Goal: Transaction & Acquisition: Purchase product/service

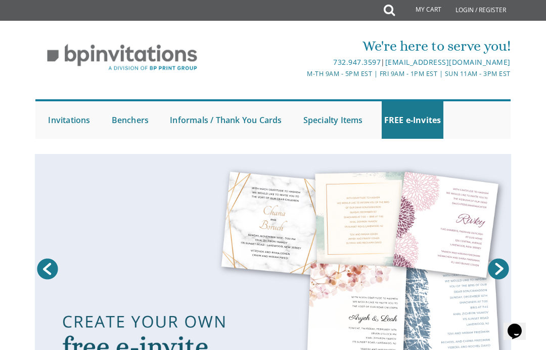
scroll to position [4, 0]
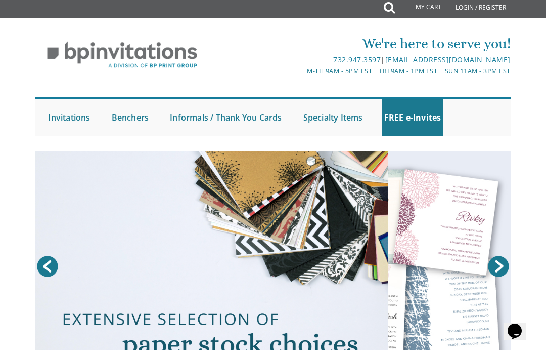
click at [480, 13] on link "Login / Register" at bounding box center [481, 7] width 61 height 22
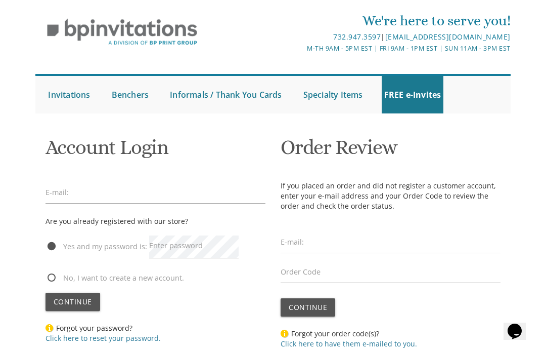
scroll to position [27, 0]
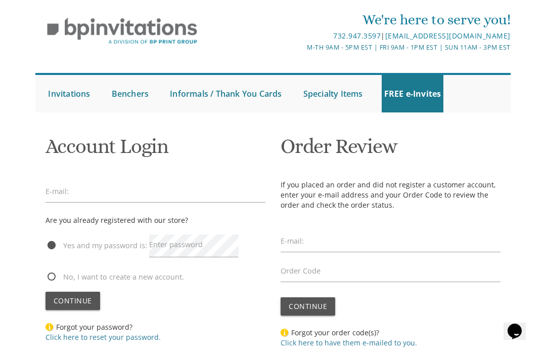
click at [53, 277] on span "No, I want to create a new account." at bounding box center [115, 276] width 139 height 13
click at [52, 277] on input "No, I want to create a new account." at bounding box center [49, 275] width 7 height 7
radio input "true"
click at [77, 300] on span "Continue" at bounding box center [73, 301] width 38 height 10
click at [106, 180] on input "email" at bounding box center [156, 191] width 220 height 23
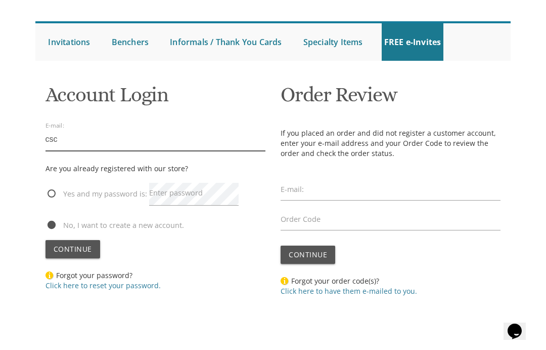
scroll to position [79, 0]
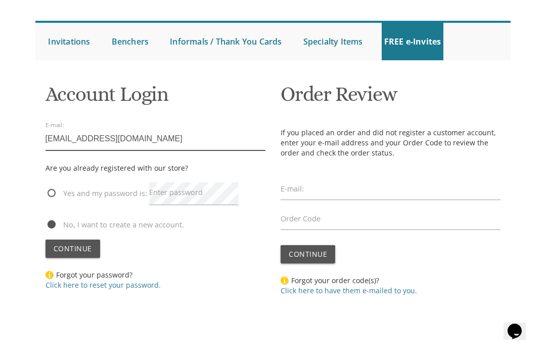
type input "cschor2@gmail.com"
click at [63, 245] on span "Continue" at bounding box center [73, 248] width 38 height 10
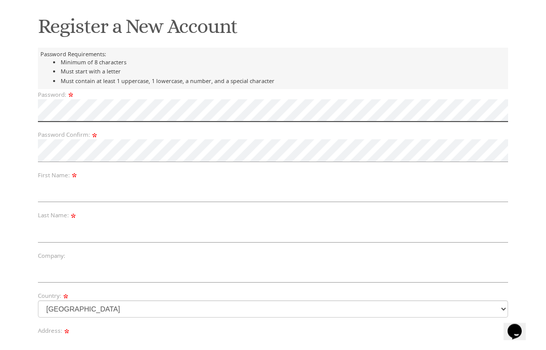
scroll to position [147, 0]
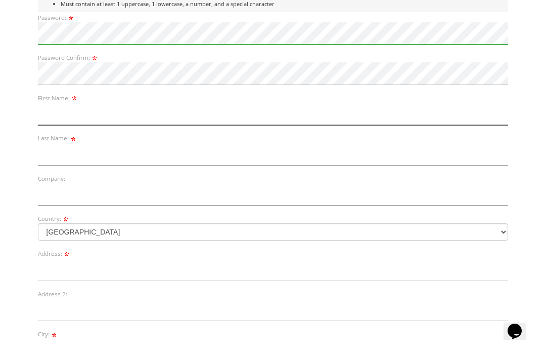
click at [110, 117] on input "text" at bounding box center [273, 114] width 471 height 23
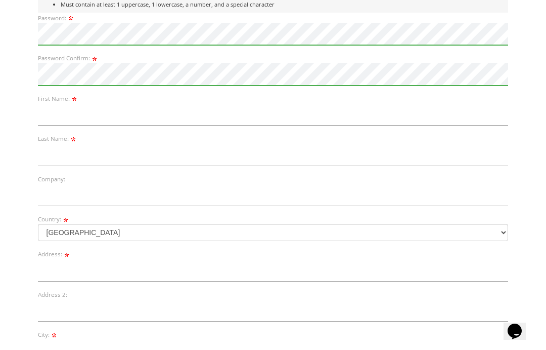
scroll to position [224, 0]
type input "[PERSON_NAME]"
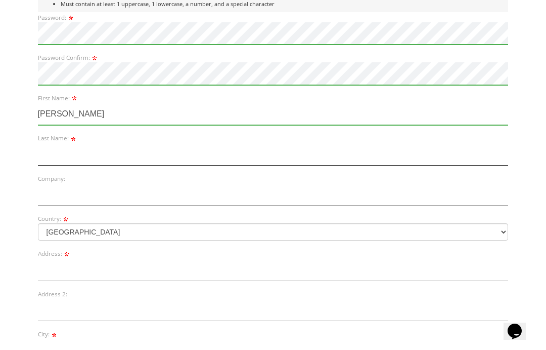
click at [134, 150] on input "text" at bounding box center [273, 154] width 471 height 23
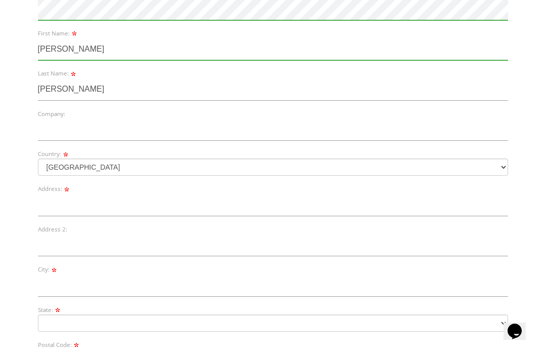
type input "Schor"
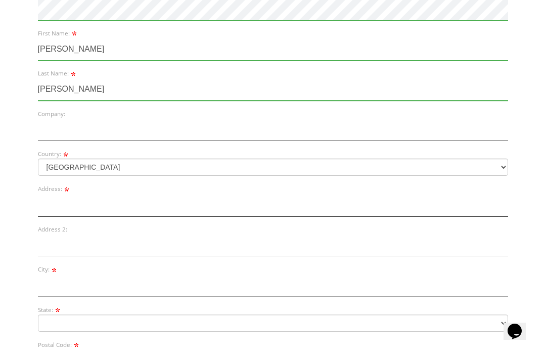
click at [188, 207] on input "text" at bounding box center [273, 204] width 471 height 23
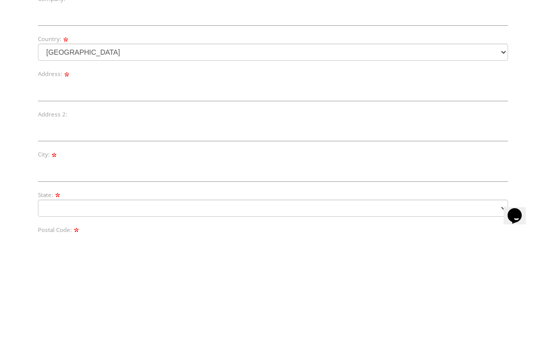
scroll to position [404, 0]
type input "3412 Olympia Ave"
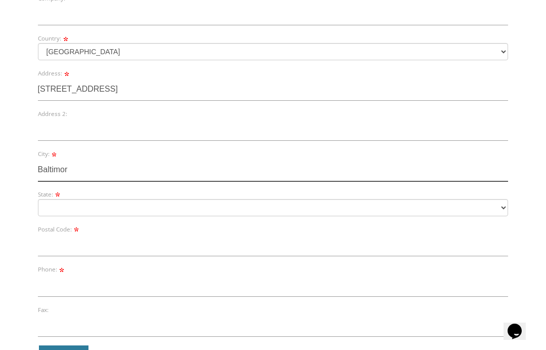
type input "Baltimore"
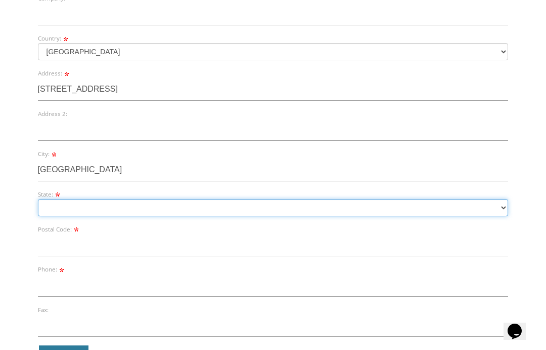
select select "MD"
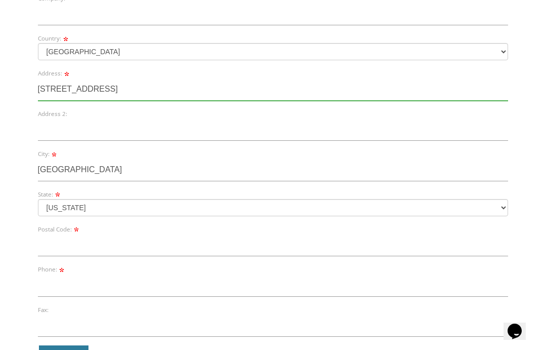
type input "Baltimore"
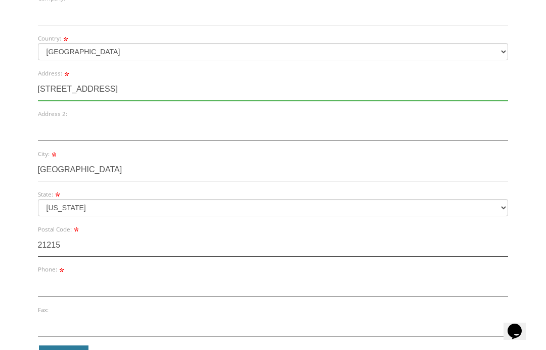
type input "21215"
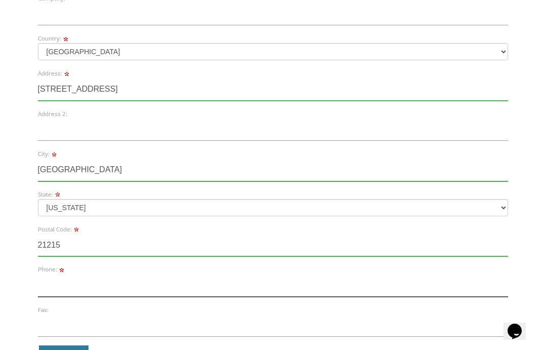
click at [53, 281] on input "text" at bounding box center [273, 285] width 471 height 23
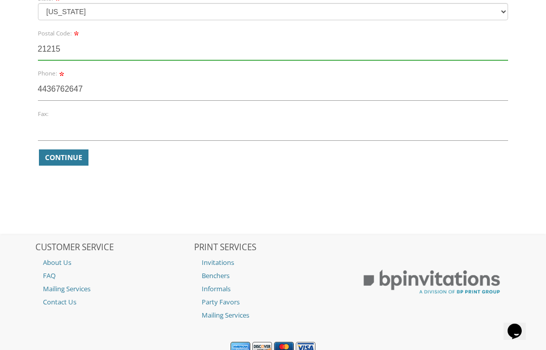
type input "4436762647"
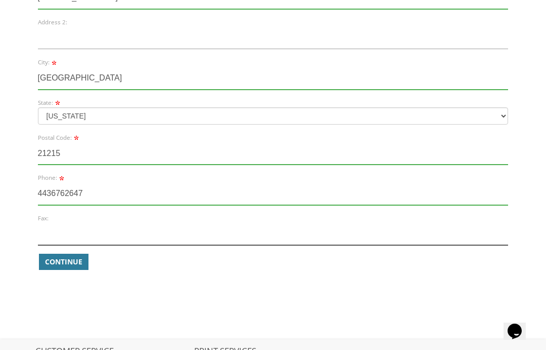
scroll to position [497, 0]
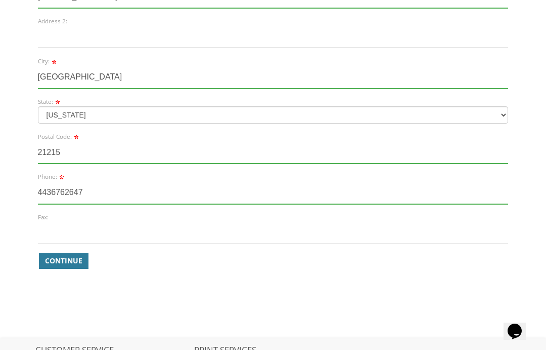
click at [62, 264] on span "Continue" at bounding box center [63, 261] width 37 height 10
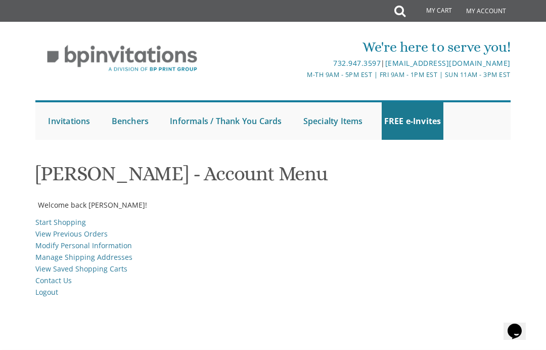
scroll to position [13, 0]
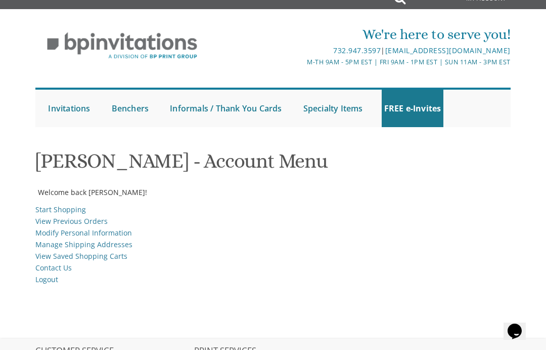
click at [71, 205] on link "Start Shopping" at bounding box center [60, 209] width 51 height 10
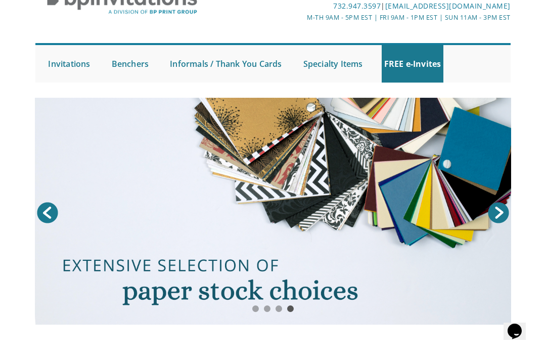
scroll to position [18, 0]
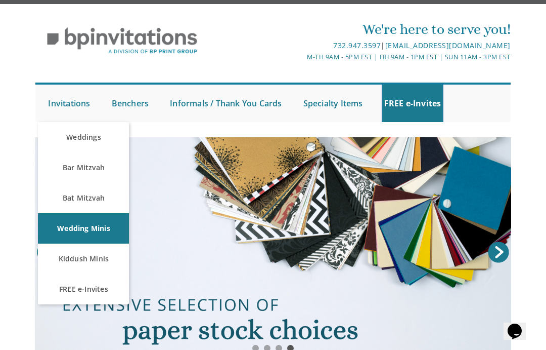
click at [89, 135] on link "Weddings" at bounding box center [83, 137] width 91 height 30
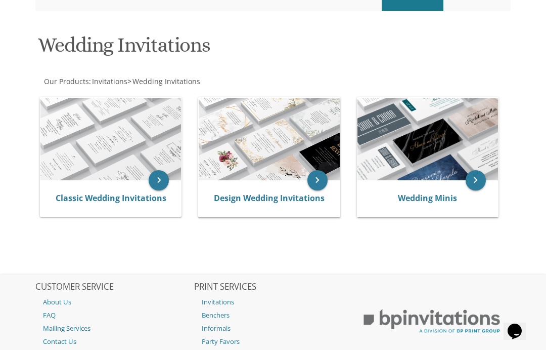
scroll to position [129, 0]
click at [152, 179] on icon "keyboard_arrow_right" at bounding box center [159, 180] width 20 height 20
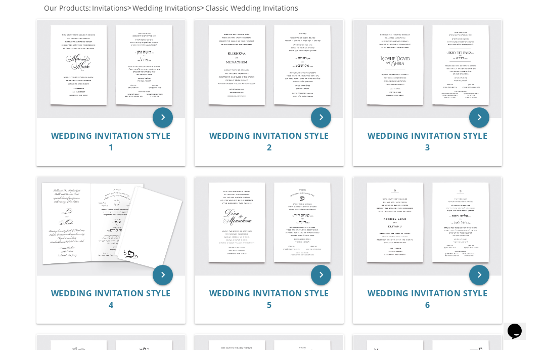
scroll to position [254, 0]
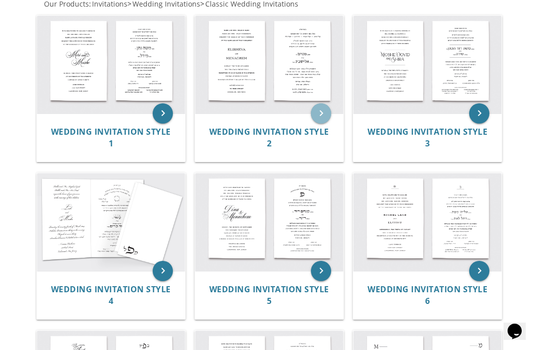
click at [314, 114] on icon "keyboard_arrow_right" at bounding box center [321, 113] width 20 height 20
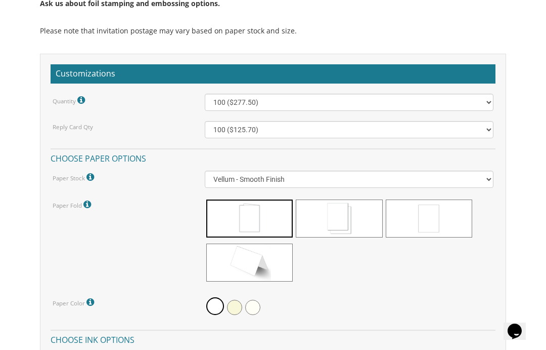
scroll to position [877, 0]
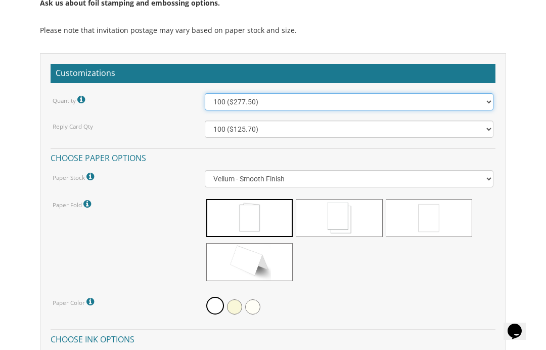
click at [487, 99] on select "100 ($277.50) 200 ($330.45) 300 ($380.65) 400 ($432.70) 500 ($482.10) 600 ($534…" at bounding box center [349, 101] width 289 height 17
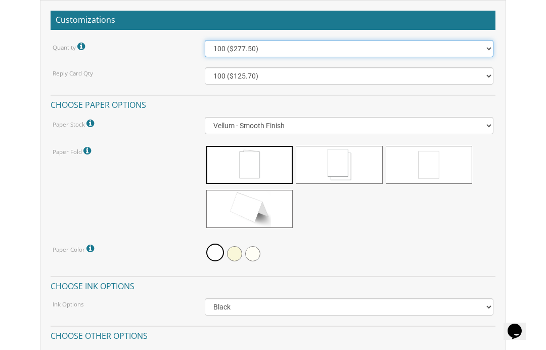
scroll to position [932, 0]
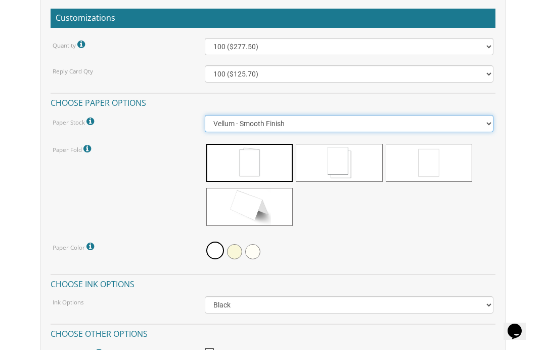
click at [480, 118] on select "Vellum - Smooth Finish Linen - Subtle Embossed Crosshatch Texture Silk - Soft, …" at bounding box center [349, 123] width 289 height 17
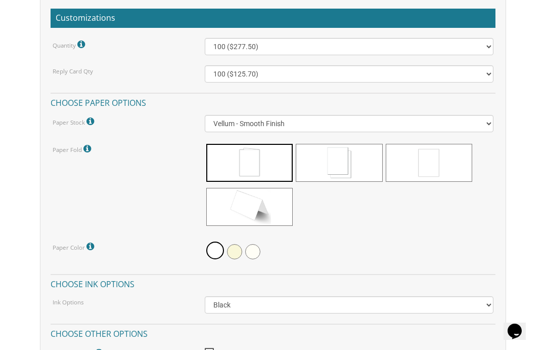
click at [86, 145] on icon at bounding box center [88, 148] width 10 height 9
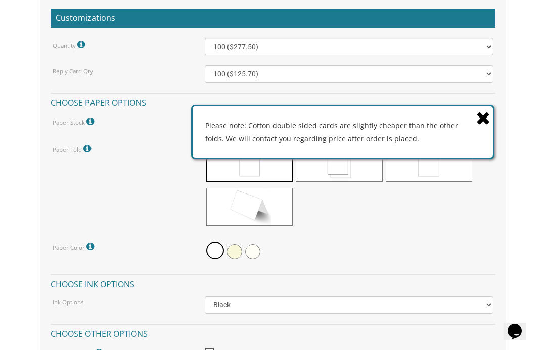
click at [488, 126] on icon at bounding box center [484, 118] width 14 height 18
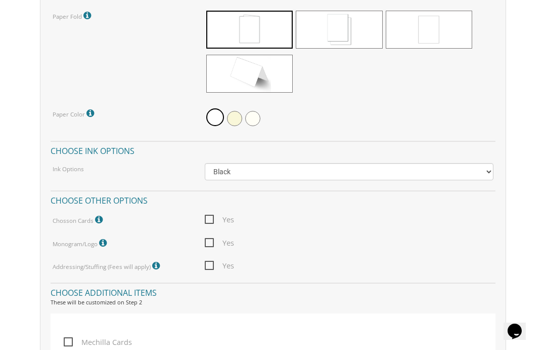
scroll to position [1075, 0]
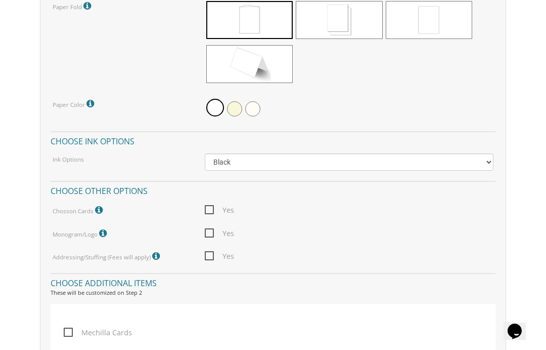
click at [92, 211] on label "Chosson Cards Chosson Cards print on white or cream vellum stock with black ink." at bounding box center [79, 209] width 53 height 13
click at [101, 206] on icon at bounding box center [100, 209] width 10 height 9
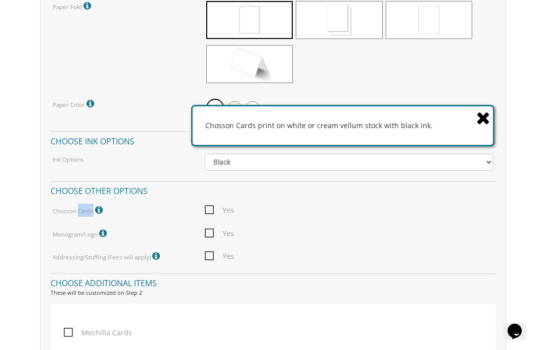
click at [106, 231] on icon at bounding box center [104, 233] width 10 height 9
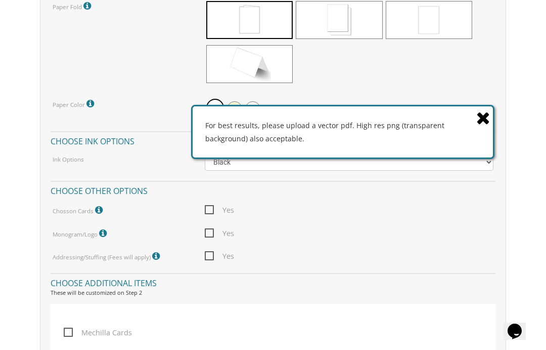
click at [156, 252] on icon at bounding box center [157, 255] width 10 height 9
click at [480, 127] on icon at bounding box center [484, 118] width 14 height 18
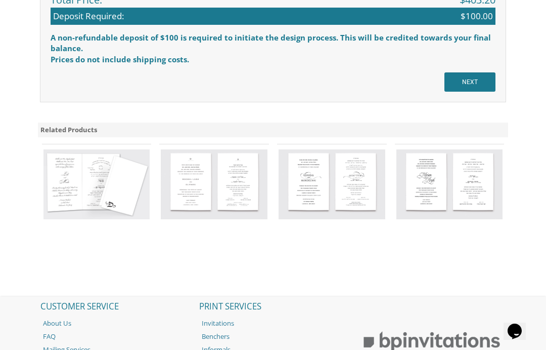
scroll to position [1619, 0]
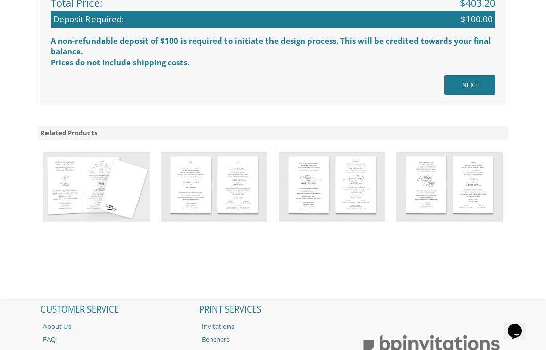
click at [472, 82] on input "NEXT" at bounding box center [470, 84] width 51 height 19
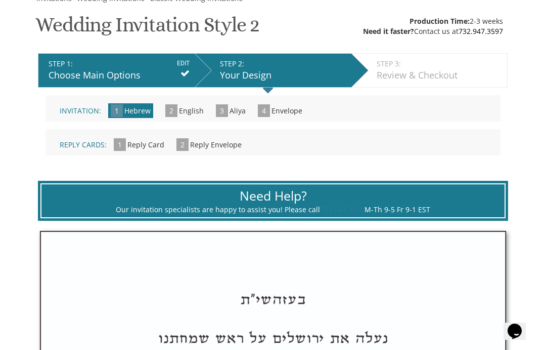
scroll to position [163, 0]
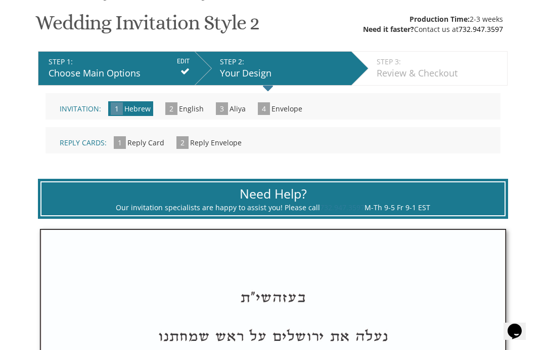
click at [181, 112] on span "English" at bounding box center [191, 109] width 25 height 10
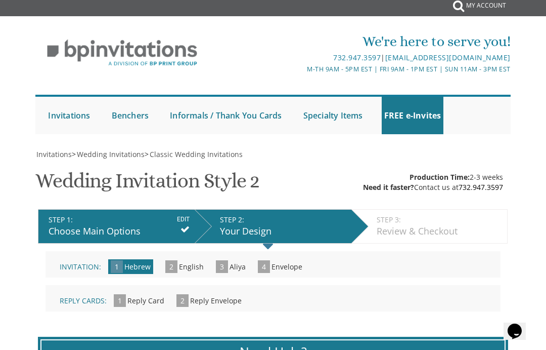
scroll to position [0, 0]
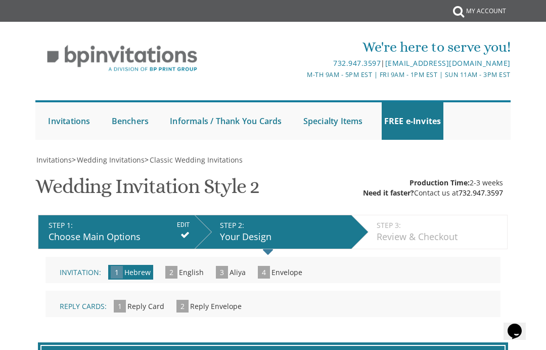
click at [0, 0] on link "Wedding Minis" at bounding box center [0, 0] width 0 height 0
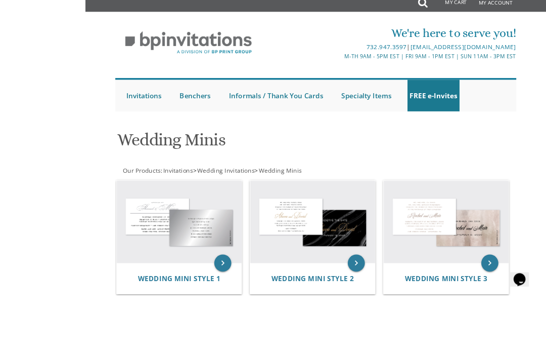
scroll to position [106, 0]
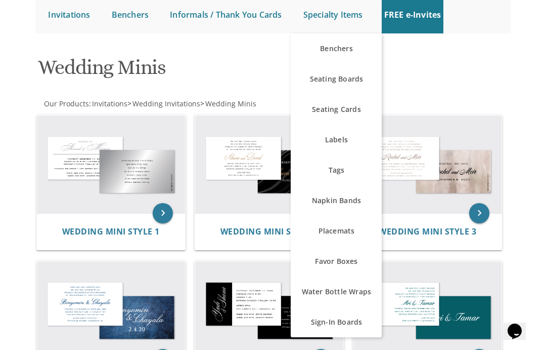
click at [510, 187] on div "keyboard_arrow_right Wedding Mini Style 3" at bounding box center [432, 184] width 158 height 146
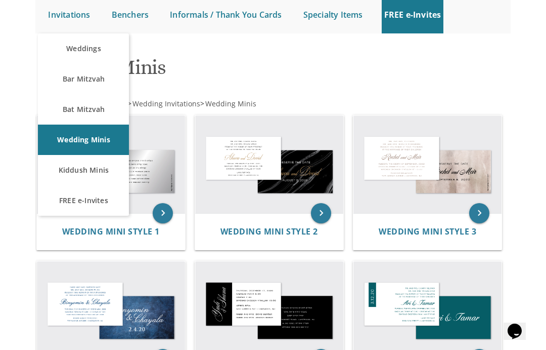
click at [90, 53] on link "Weddings" at bounding box center [83, 48] width 91 height 30
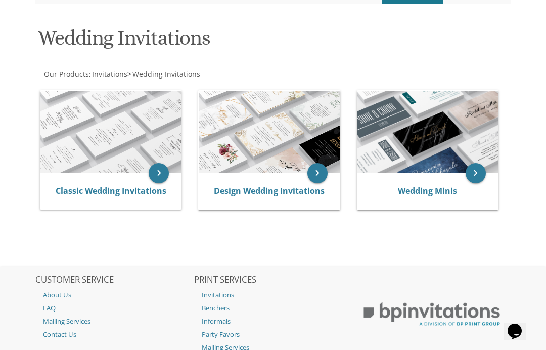
scroll to position [145, 0]
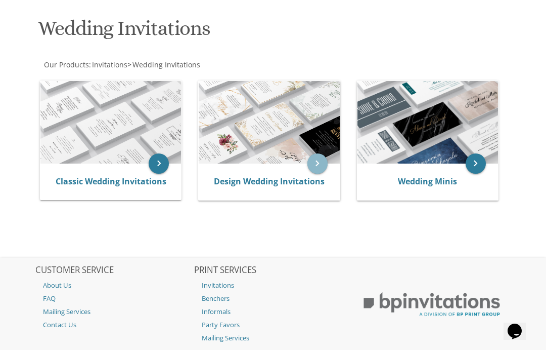
click at [311, 169] on icon "keyboard_arrow_right" at bounding box center [318, 163] width 20 height 20
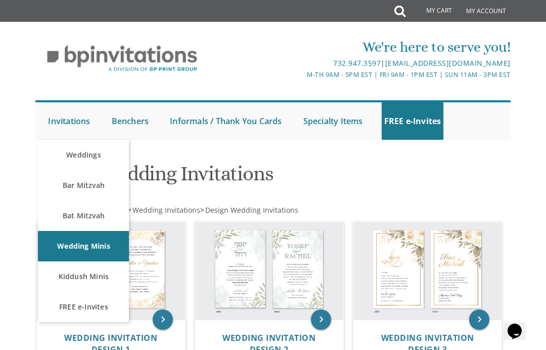
click at [86, 158] on link "Weddings" at bounding box center [83, 155] width 91 height 30
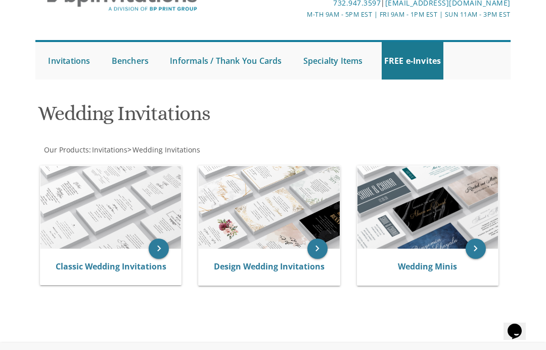
scroll to position [57, 0]
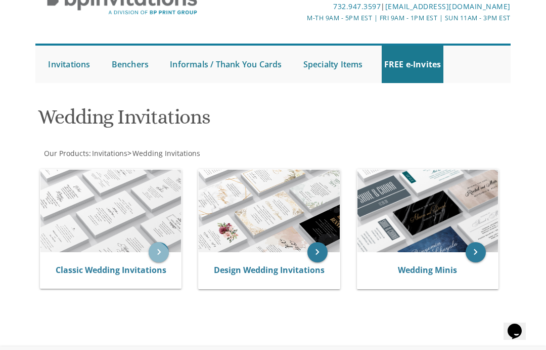
click at [151, 260] on icon "keyboard_arrow_right" at bounding box center [159, 252] width 20 height 20
